Goal: Task Accomplishment & Management: Use online tool/utility

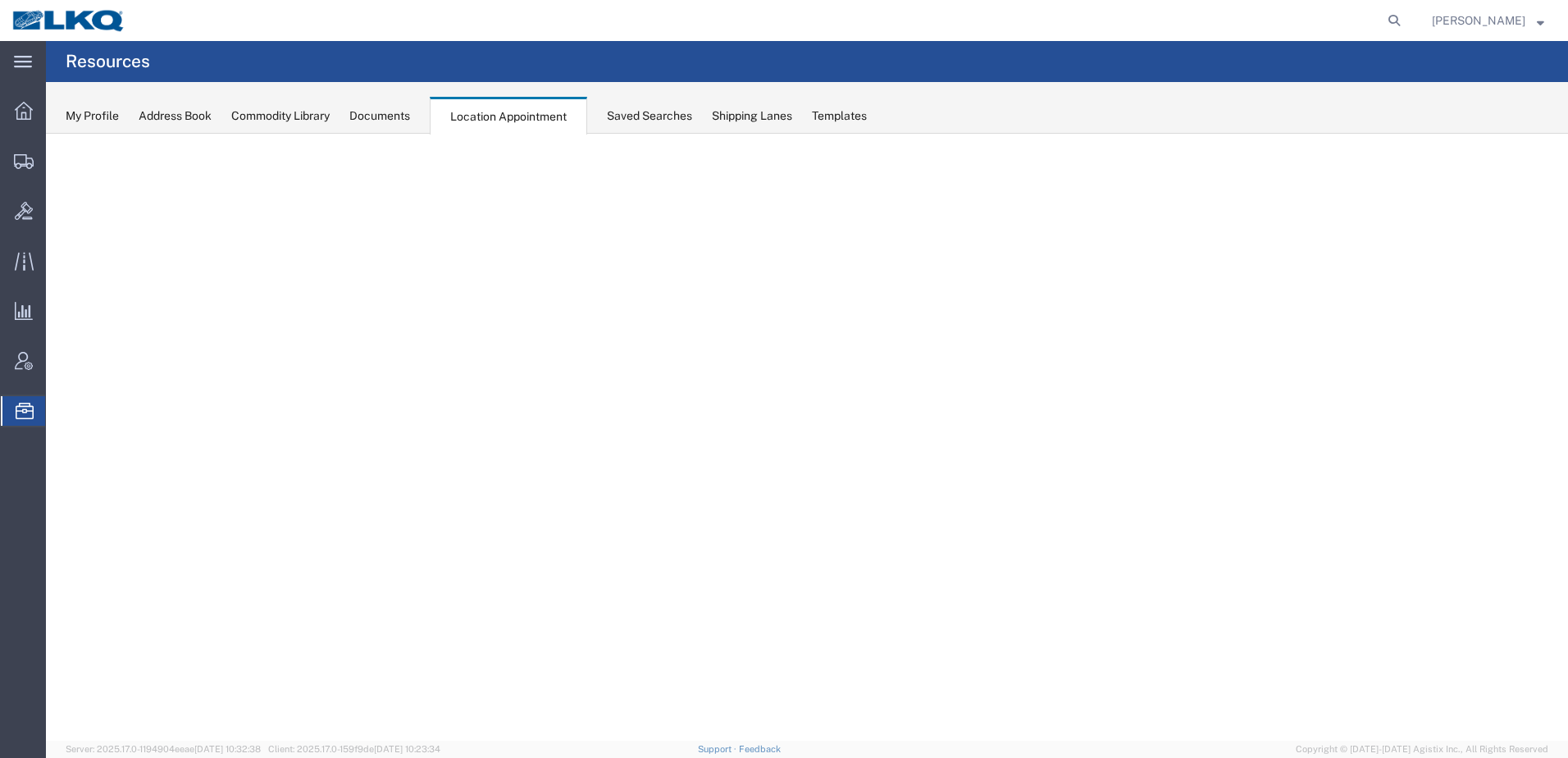
select select "30704"
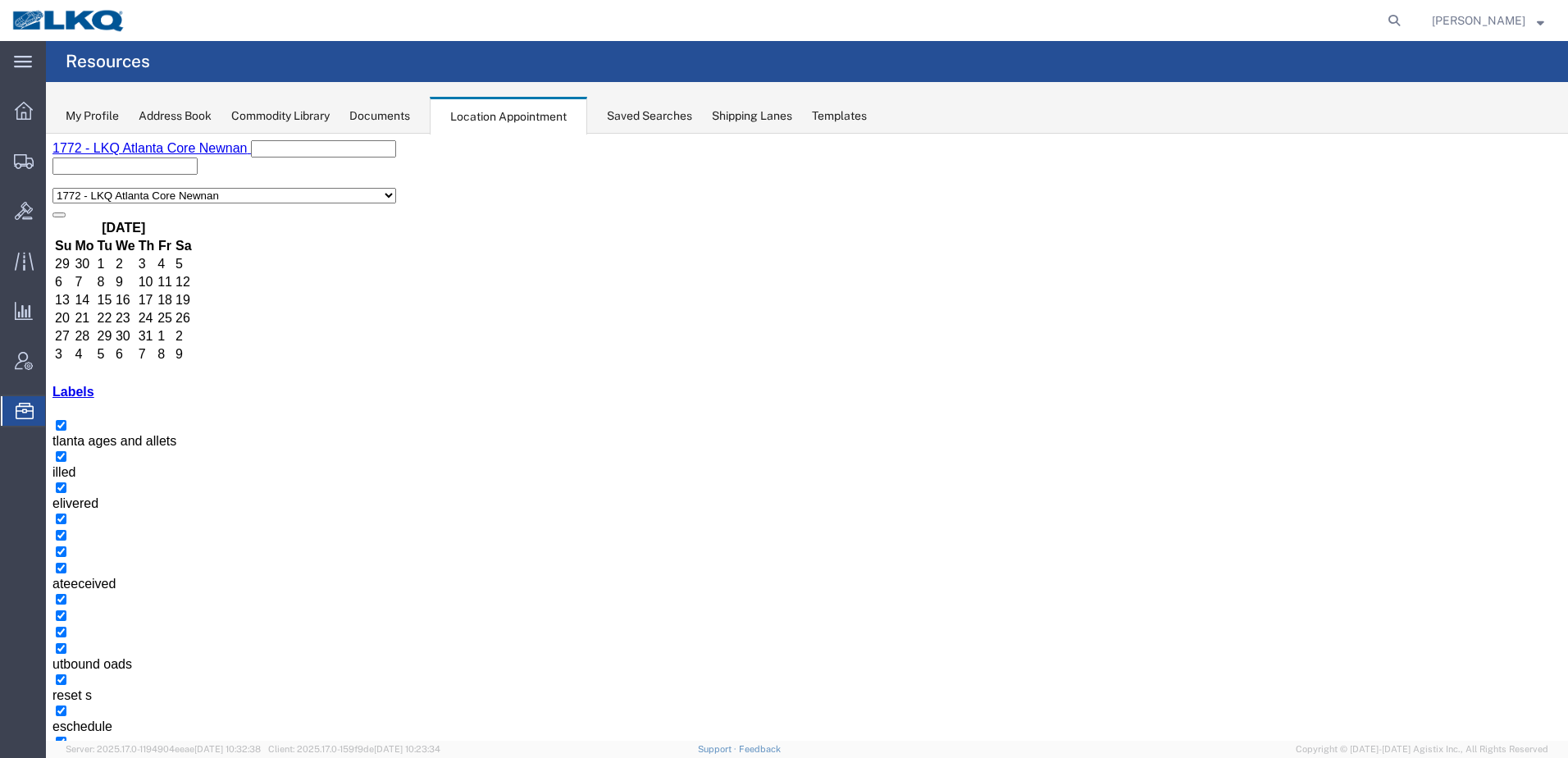
scroll to position [6, 0]
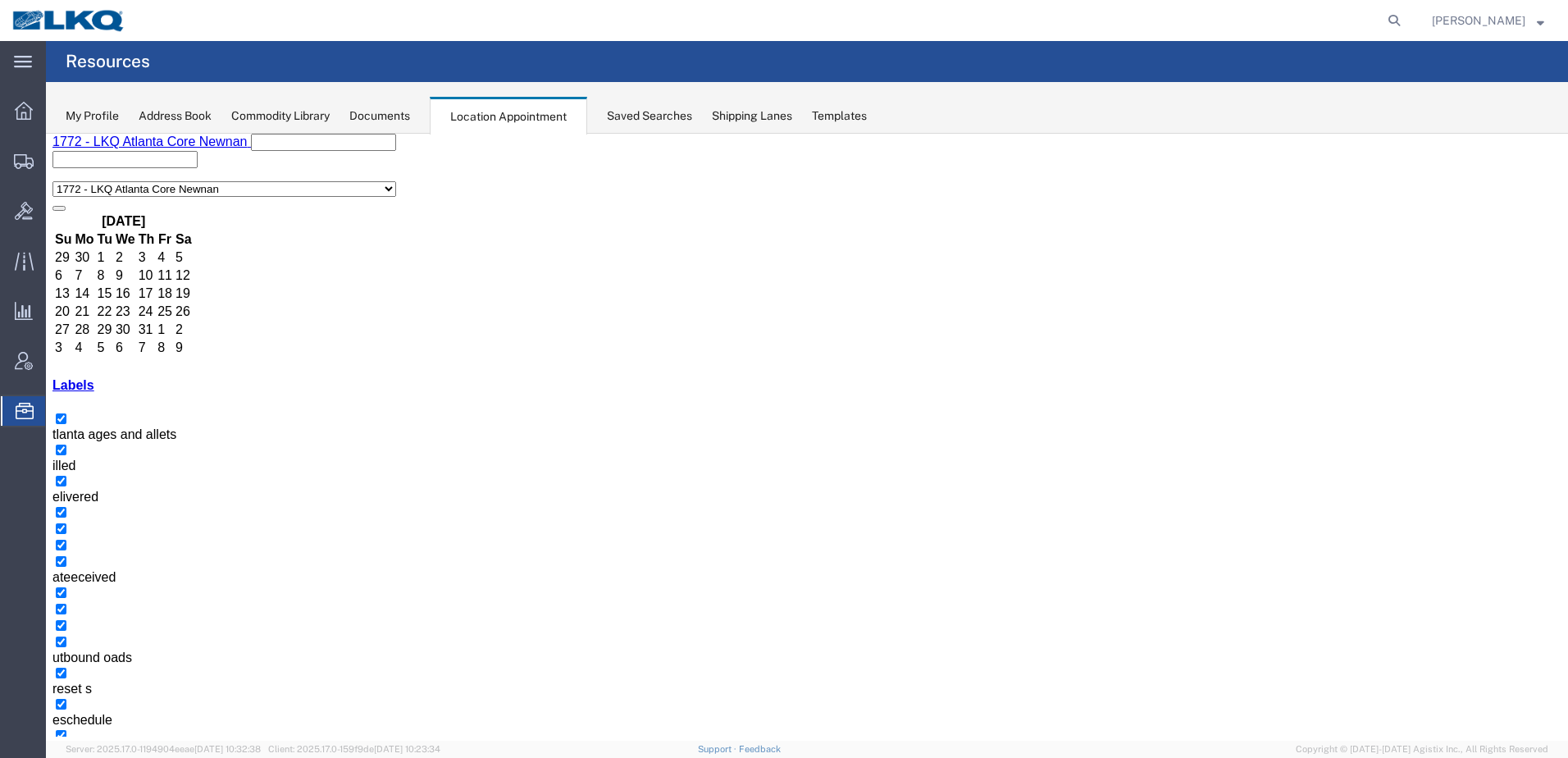
drag, startPoint x: 422, startPoint y: 664, endPoint x: 395, endPoint y: 669, distance: 27.5
select select "1"
select select
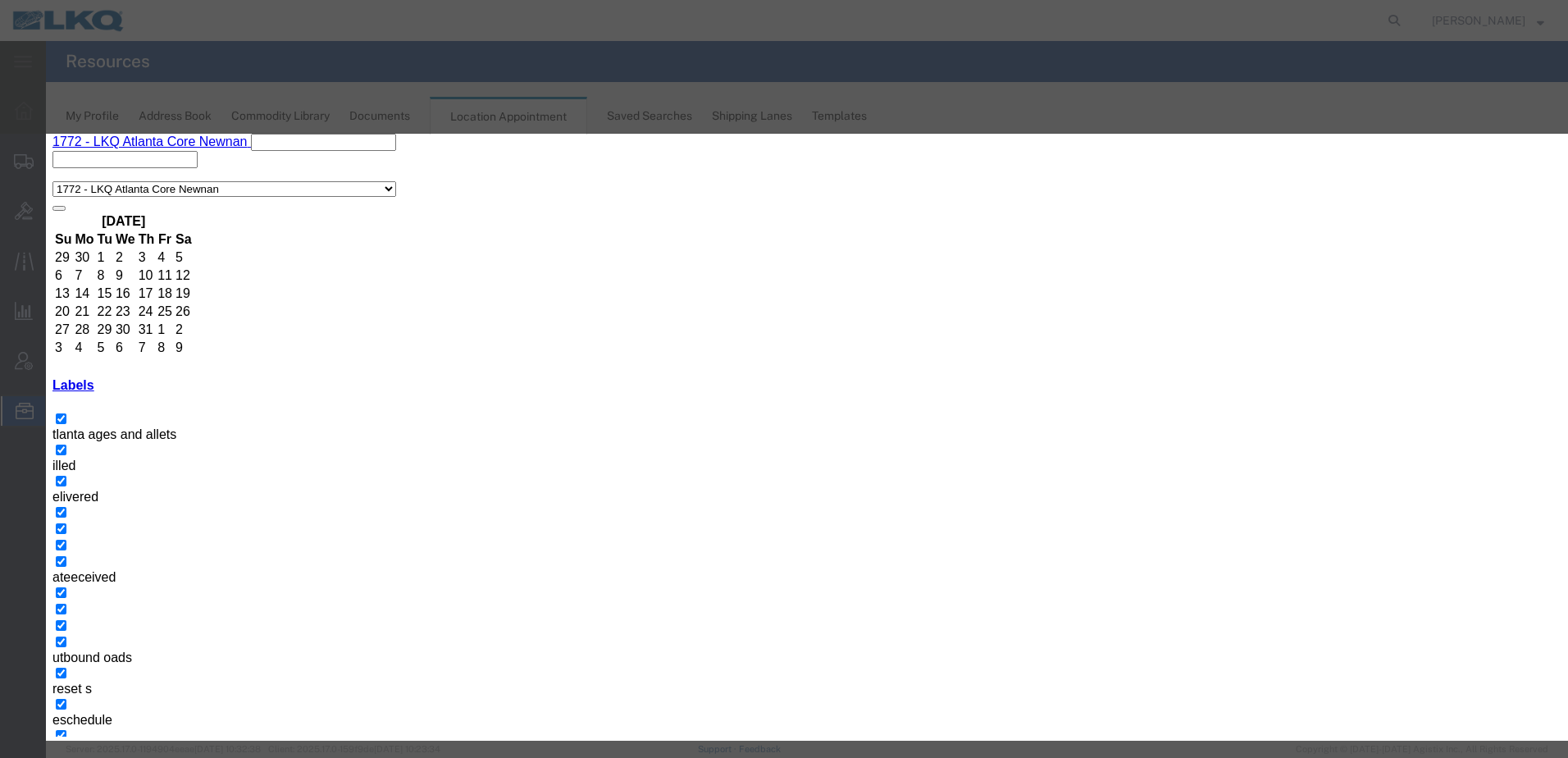
type input "Closed"
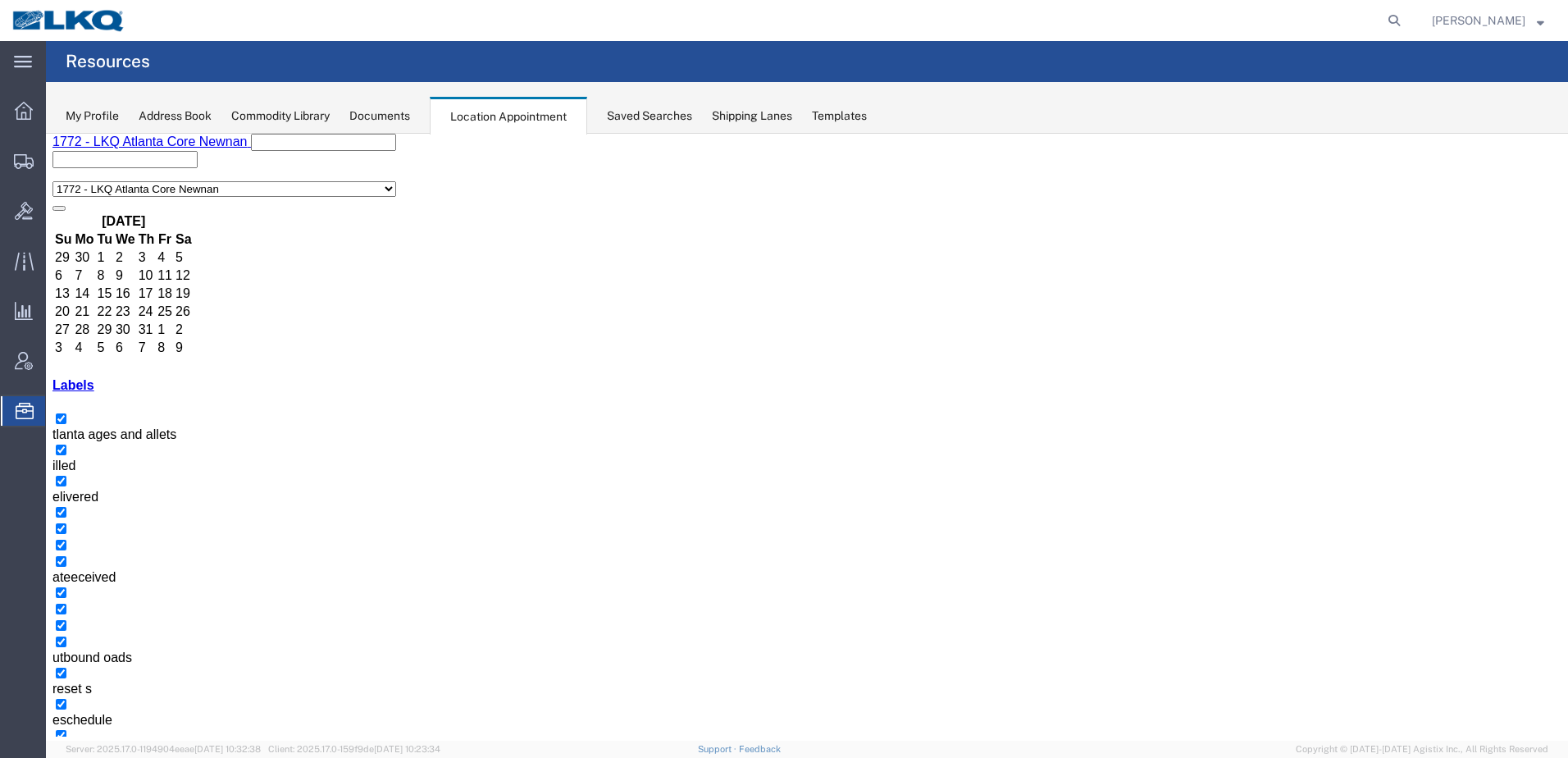
scroll to position [0, 0]
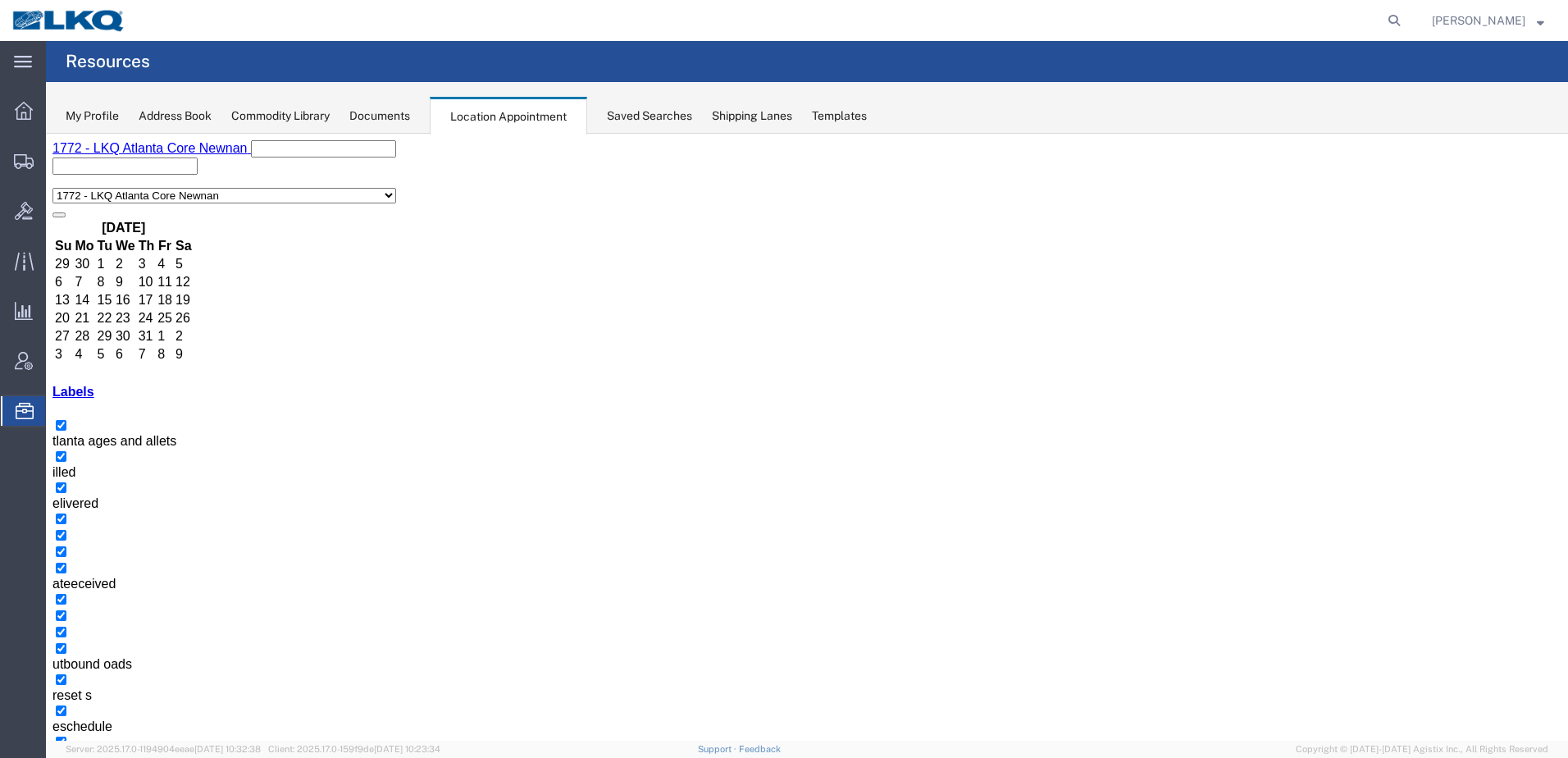
drag, startPoint x: 424, startPoint y: 674, endPoint x: 411, endPoint y: 679, distance: 13.9
select select "1"
select select
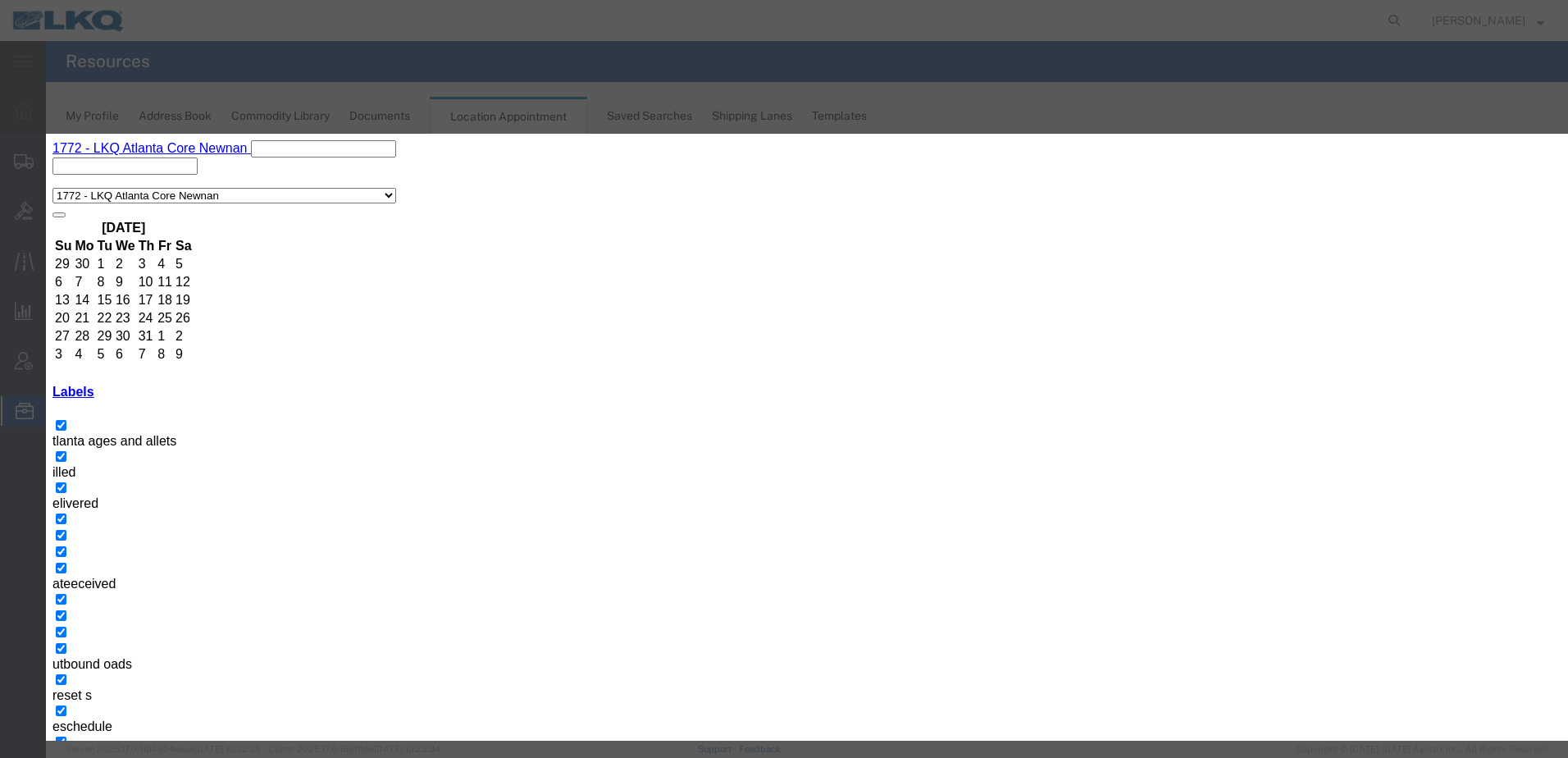
type input "5:00 am"
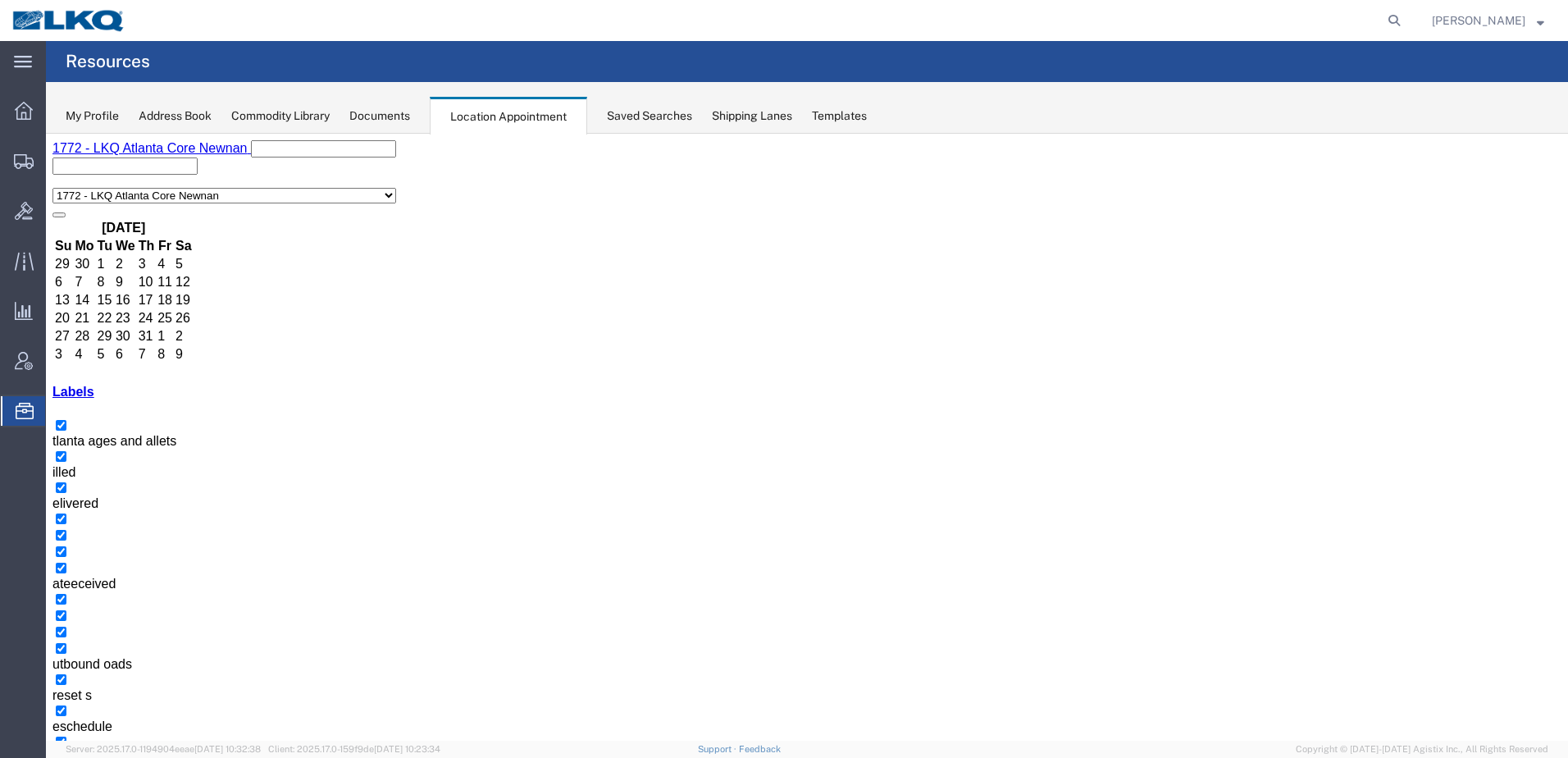
drag, startPoint x: 454, startPoint y: 655, endPoint x: 434, endPoint y: 657, distance: 20.1
select select "1"
select select
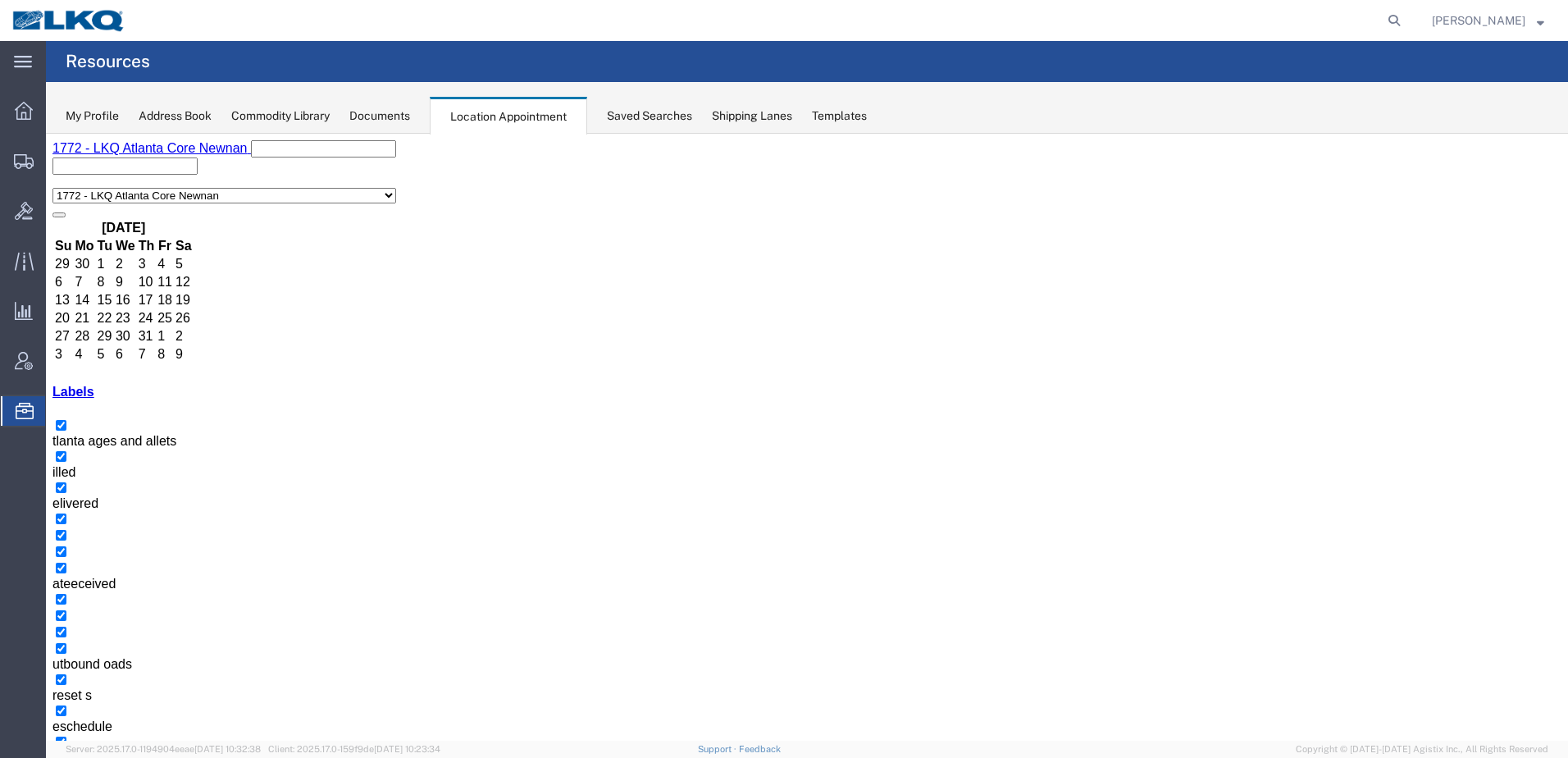
select select "1"
select select
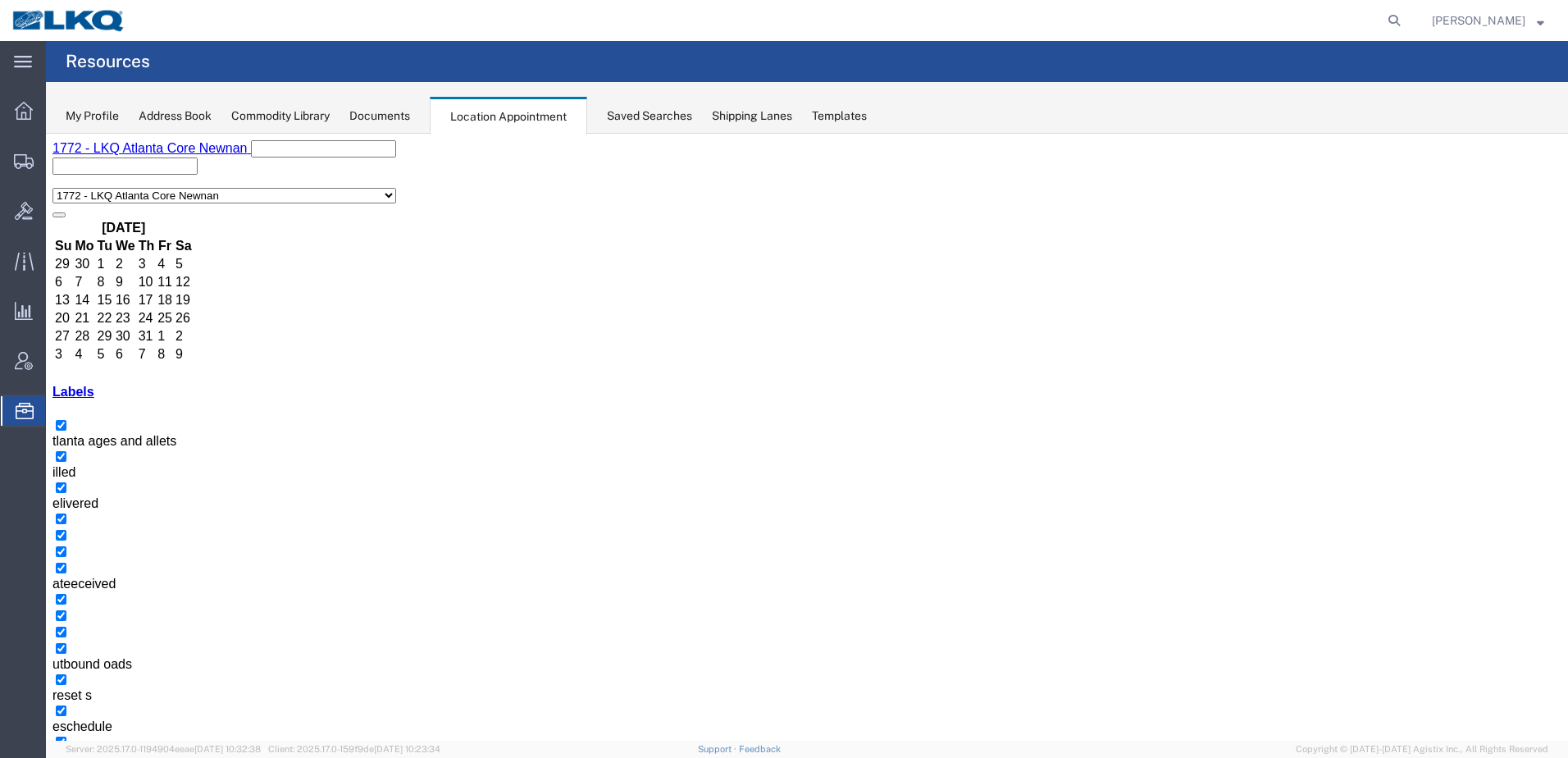
drag, startPoint x: 429, startPoint y: 654, endPoint x: 946, endPoint y: 632, distance: 517.5
select select "1"
select select
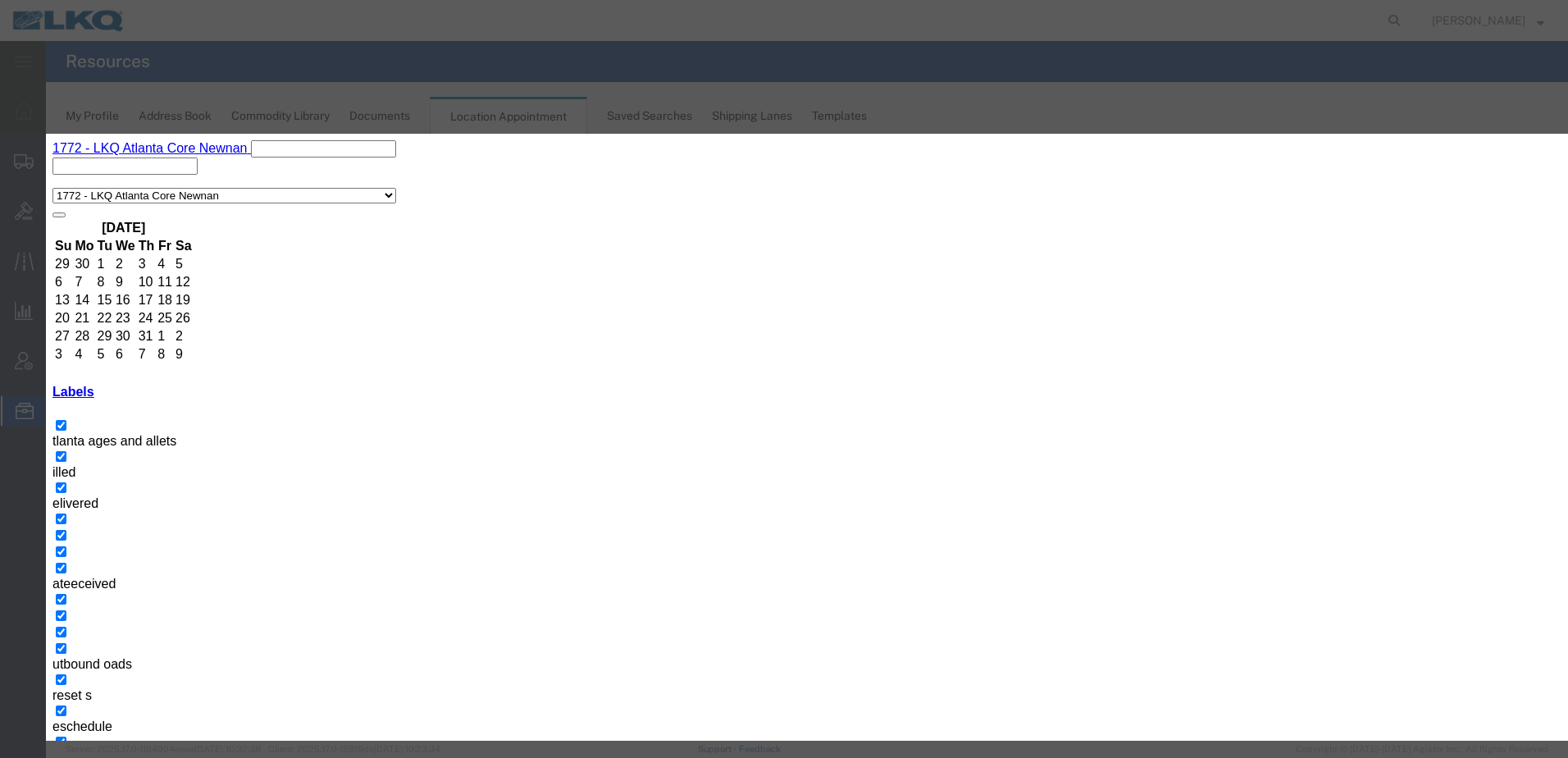
drag, startPoint x: 1051, startPoint y: 653, endPoint x: 1041, endPoint y: 654, distance: 10.0
